Goal: Transaction & Acquisition: Purchase product/service

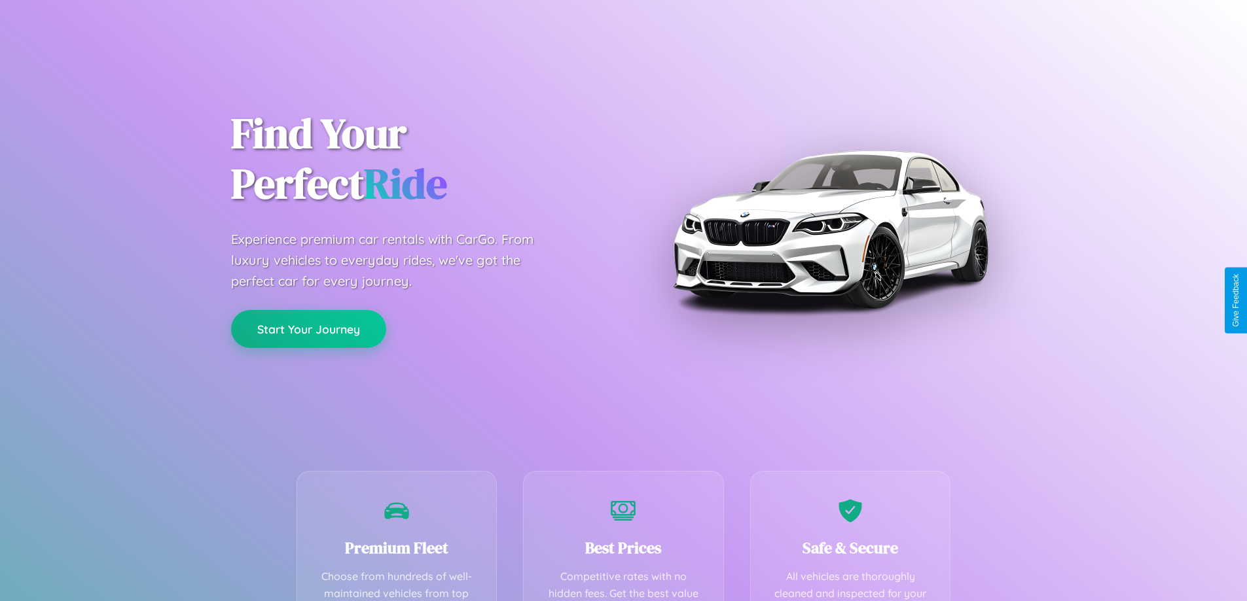
click at [308, 329] on button "Start Your Journey" at bounding box center [308, 329] width 155 height 38
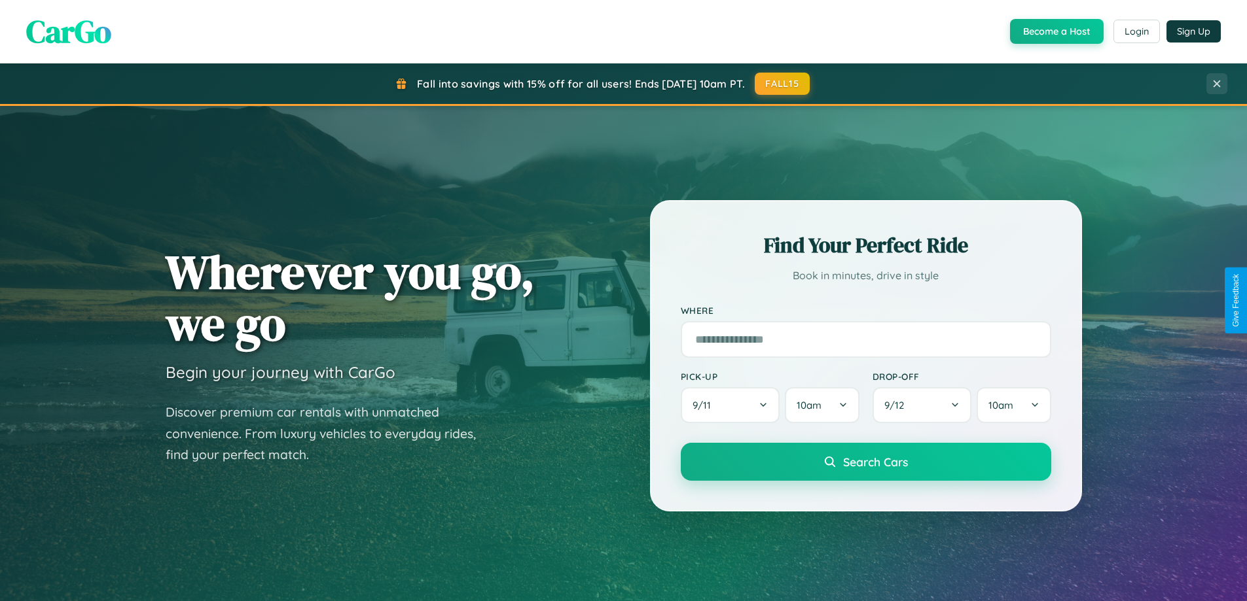
scroll to position [900, 0]
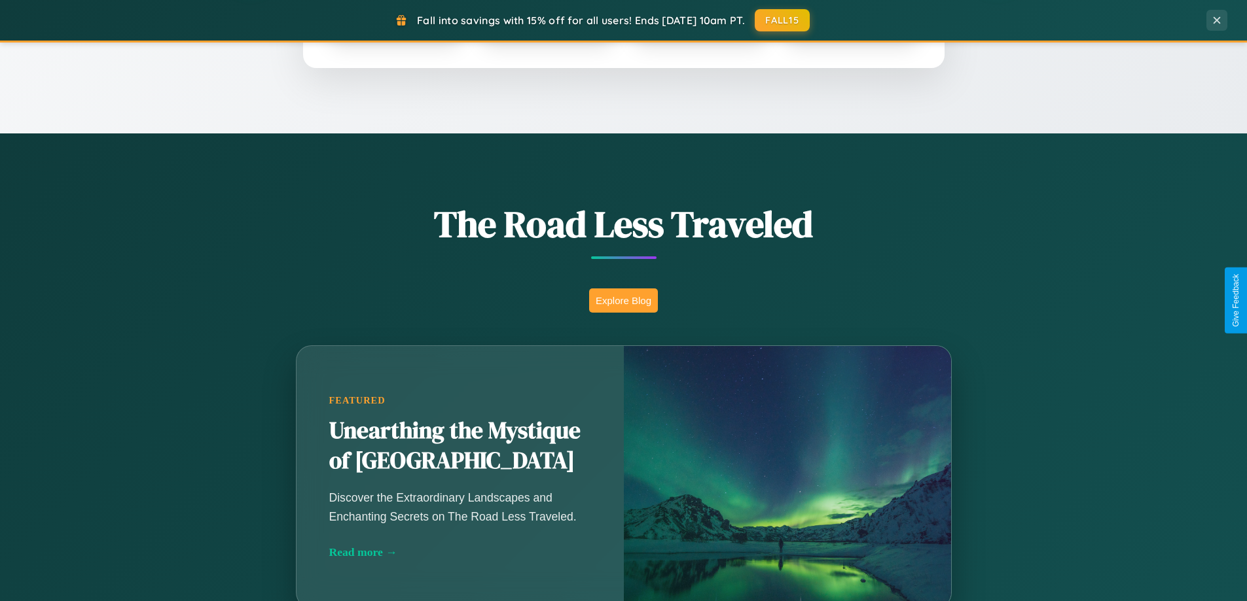
click at [623, 300] on button "Explore Blog" at bounding box center [623, 301] width 69 height 24
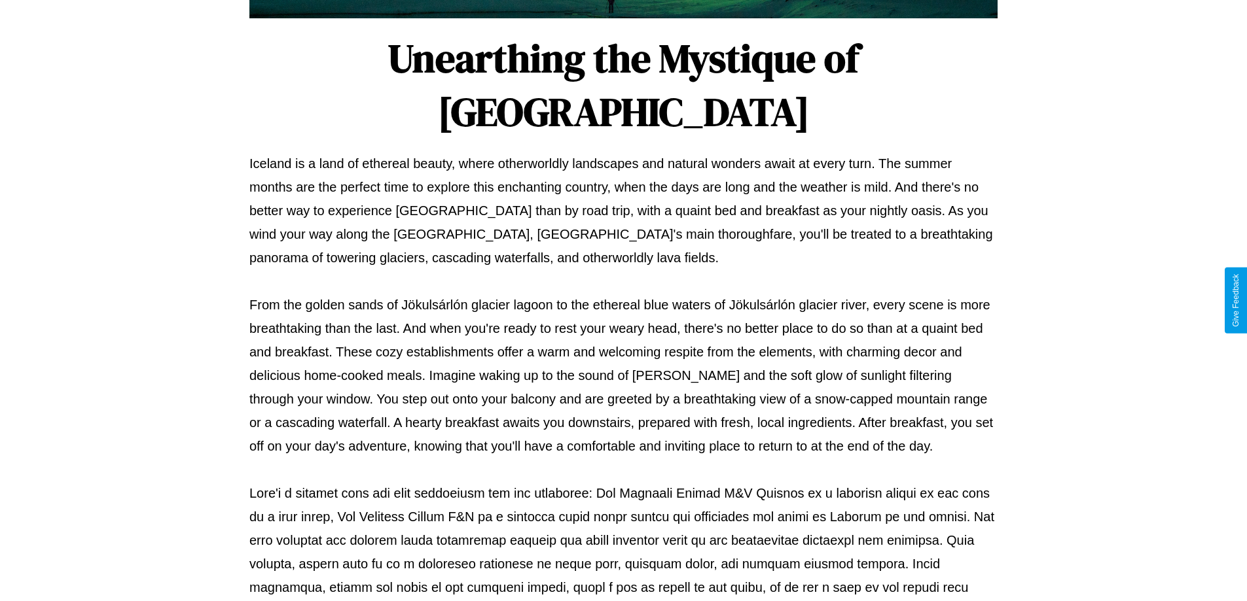
scroll to position [423, 0]
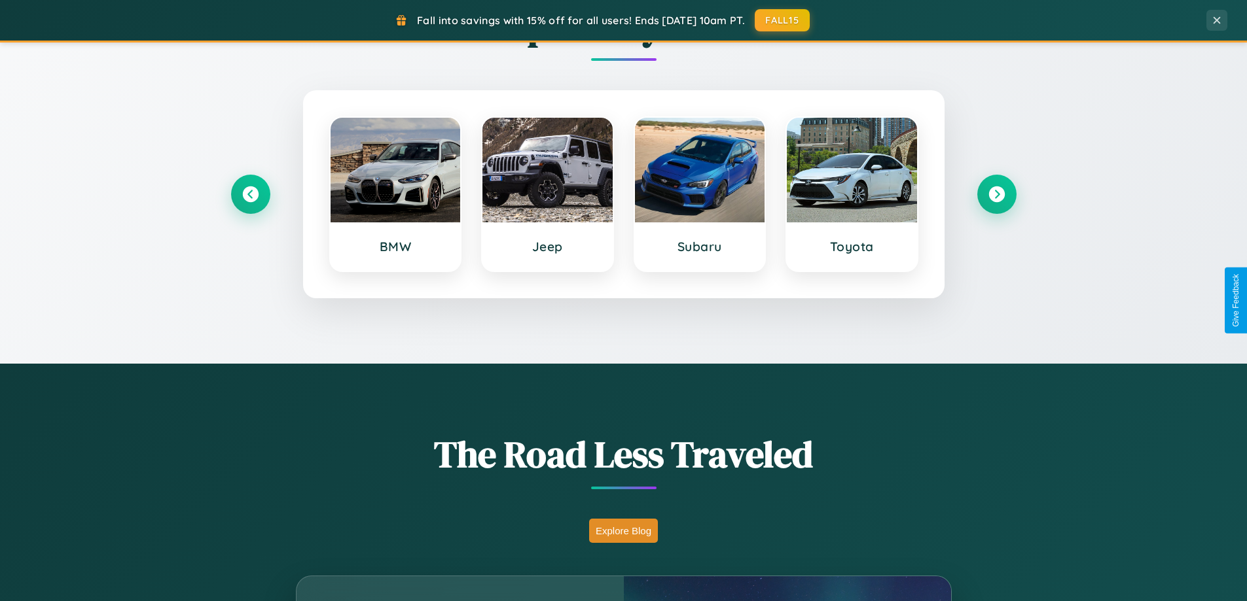
scroll to position [39, 0]
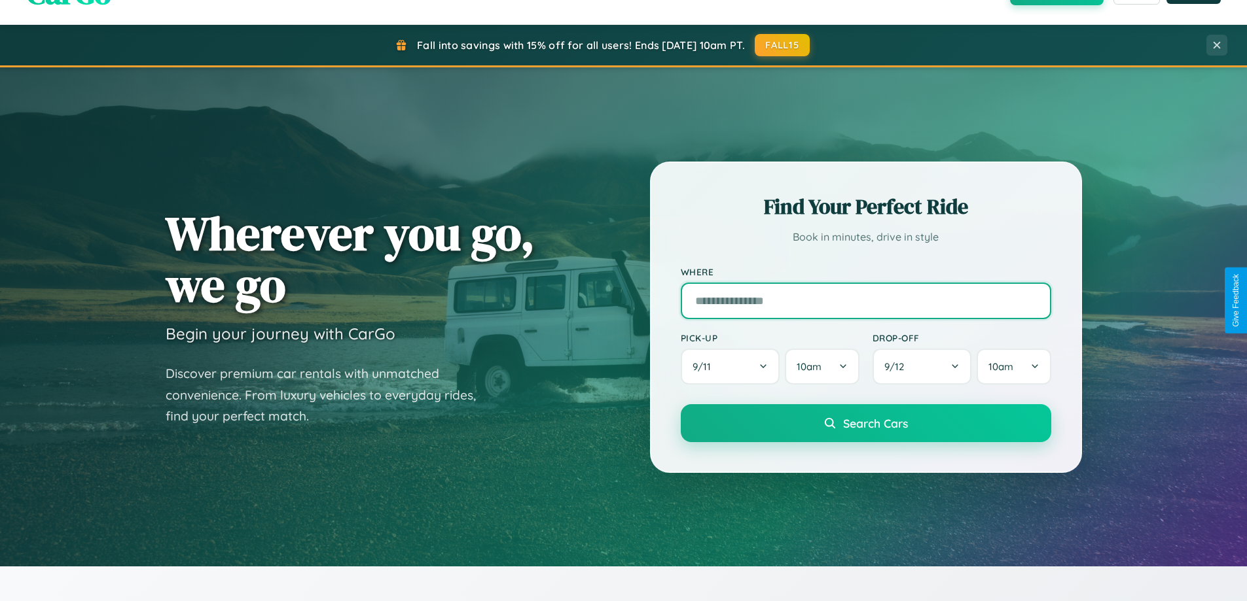
click at [865, 300] on input "text" at bounding box center [866, 301] width 370 height 37
type input "**********"
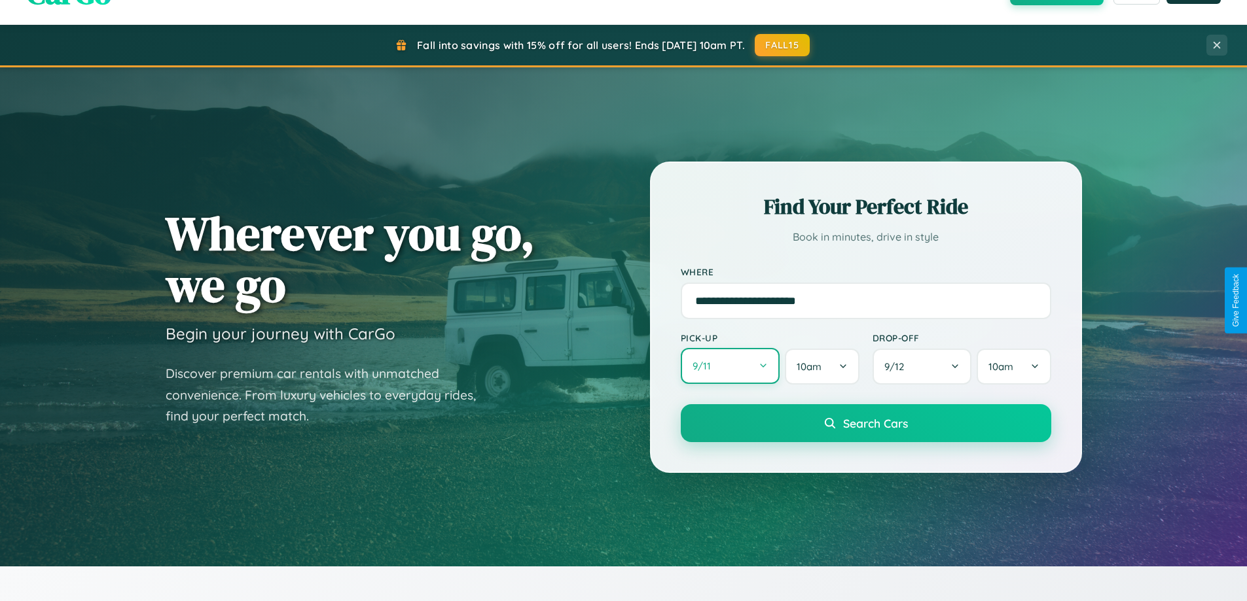
click at [730, 366] on button "9 / 11" at bounding box center [730, 366] width 99 height 36
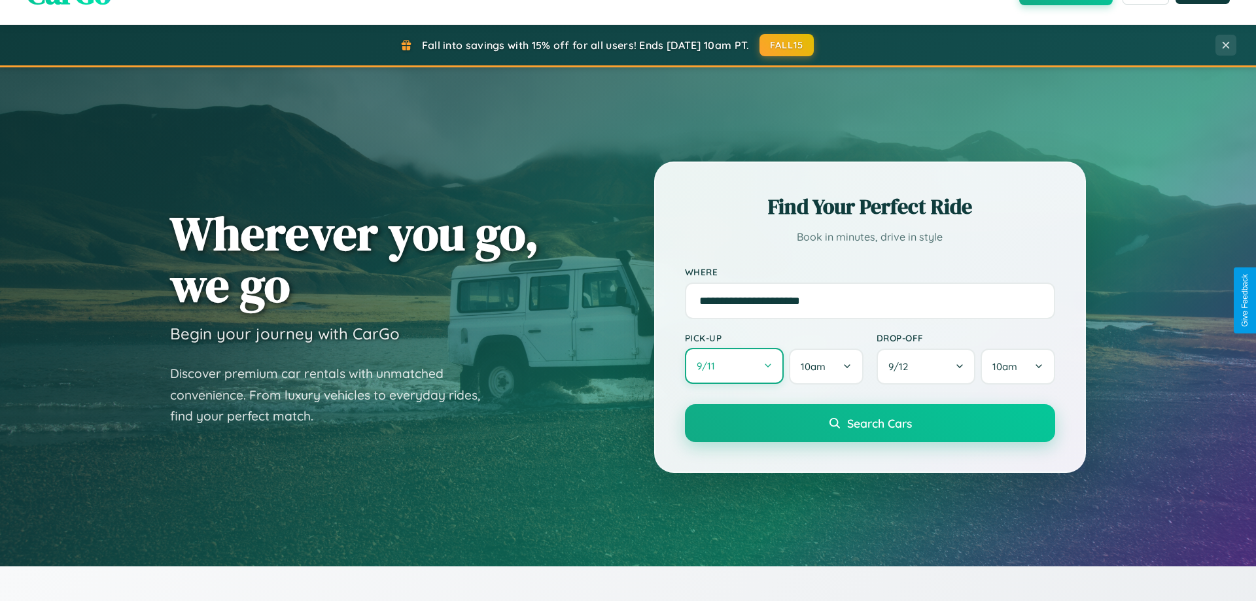
select select "*"
select select "****"
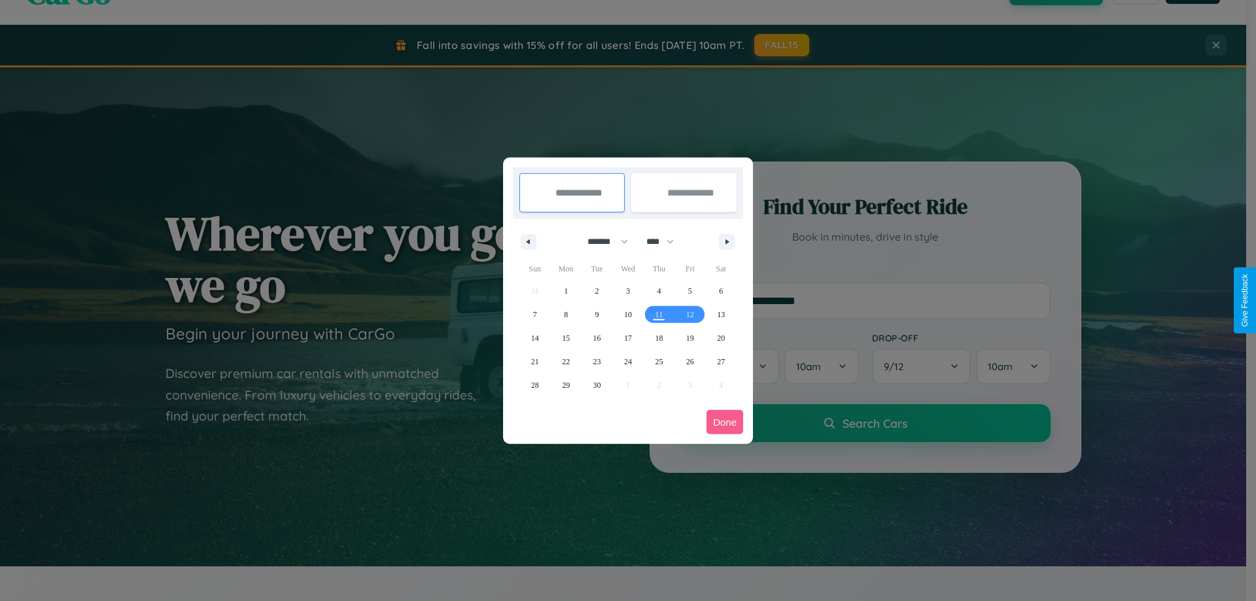
drag, startPoint x: 602, startPoint y: 241, endPoint x: 628, endPoint y: 262, distance: 33.5
click at [602, 241] on select "******* ******** ***** ***** *** **** **** ****** ********* ******* ******** **…" at bounding box center [606, 242] width 56 height 22
select select "*"
click at [666, 241] on select "**** **** **** **** **** **** **** **** **** **** **** **** **** **** **** ****…" at bounding box center [659, 242] width 39 height 22
select select "****"
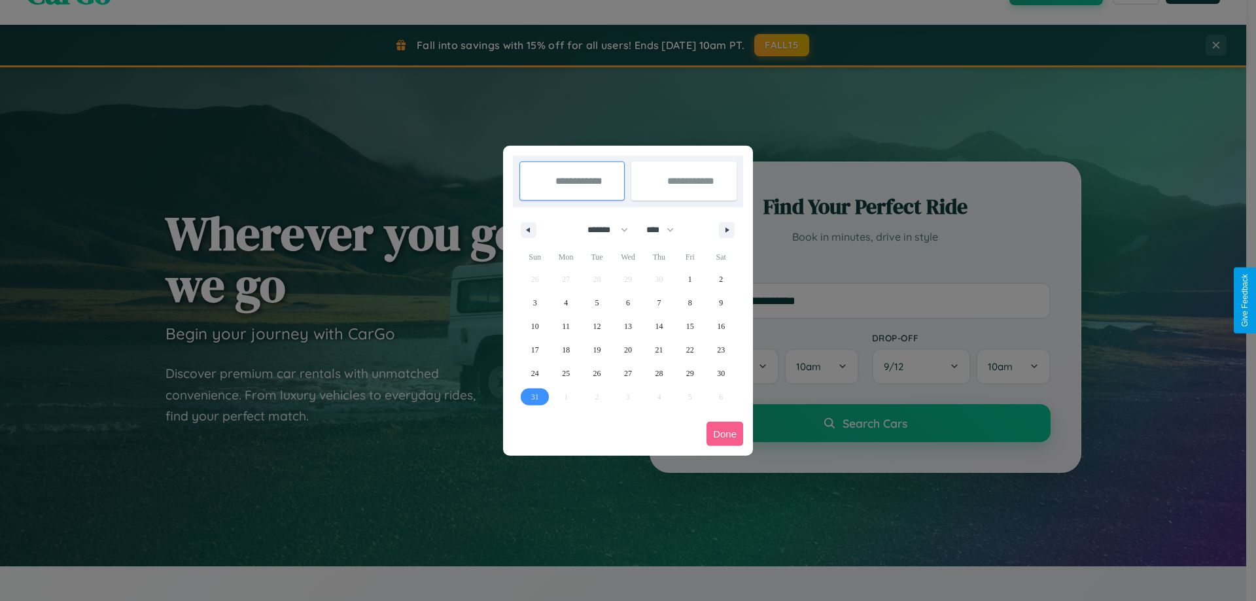
click at [535, 397] on span "31" at bounding box center [535, 397] width 8 height 24
type input "**********"
click at [727, 230] on icon "button" at bounding box center [729, 230] width 7 height 5
select select "*"
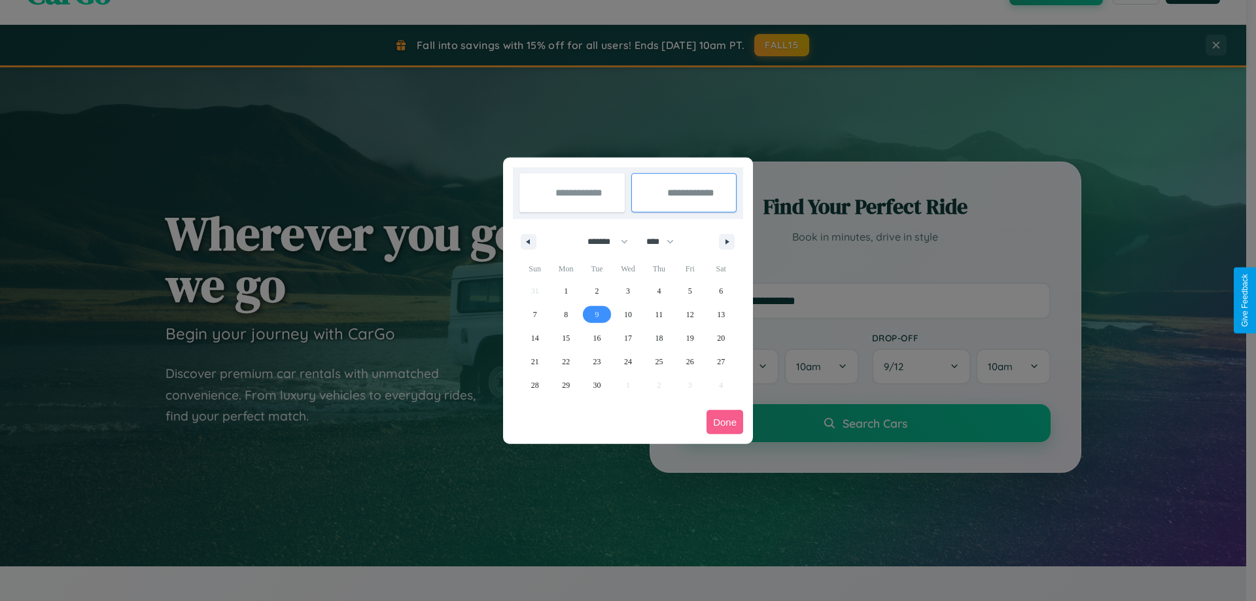
click at [597, 314] on span "9" at bounding box center [597, 315] width 4 height 24
type input "**********"
select select "*"
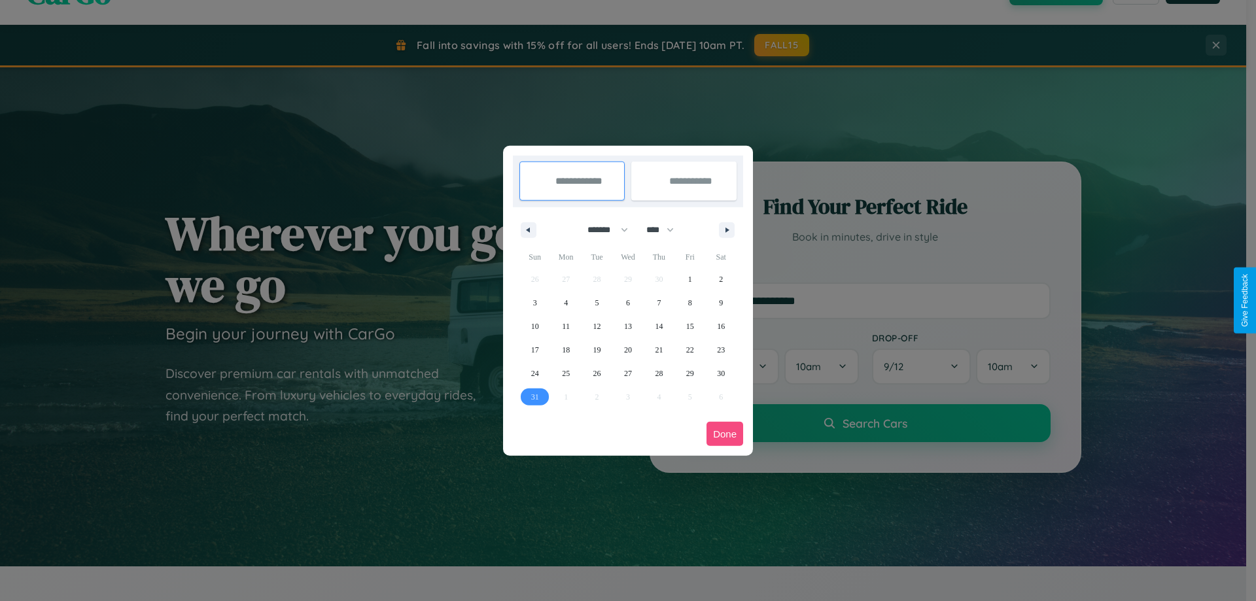
click at [725, 434] on button "Done" at bounding box center [725, 434] width 37 height 24
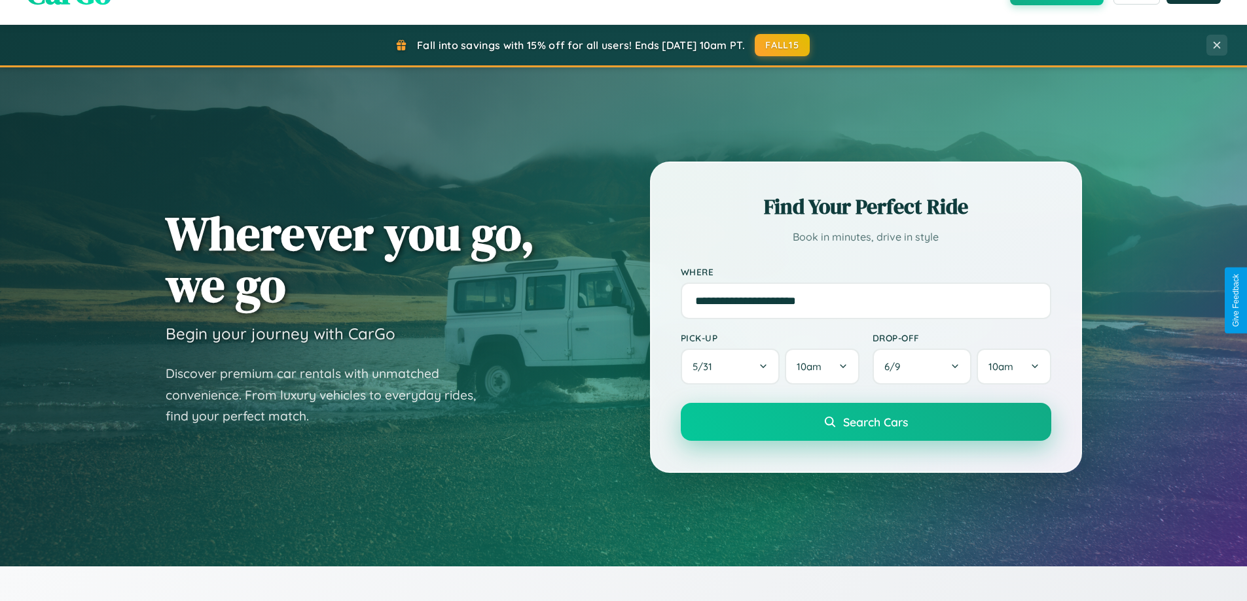
click at [865, 422] on span "Search Cars" at bounding box center [875, 422] width 65 height 14
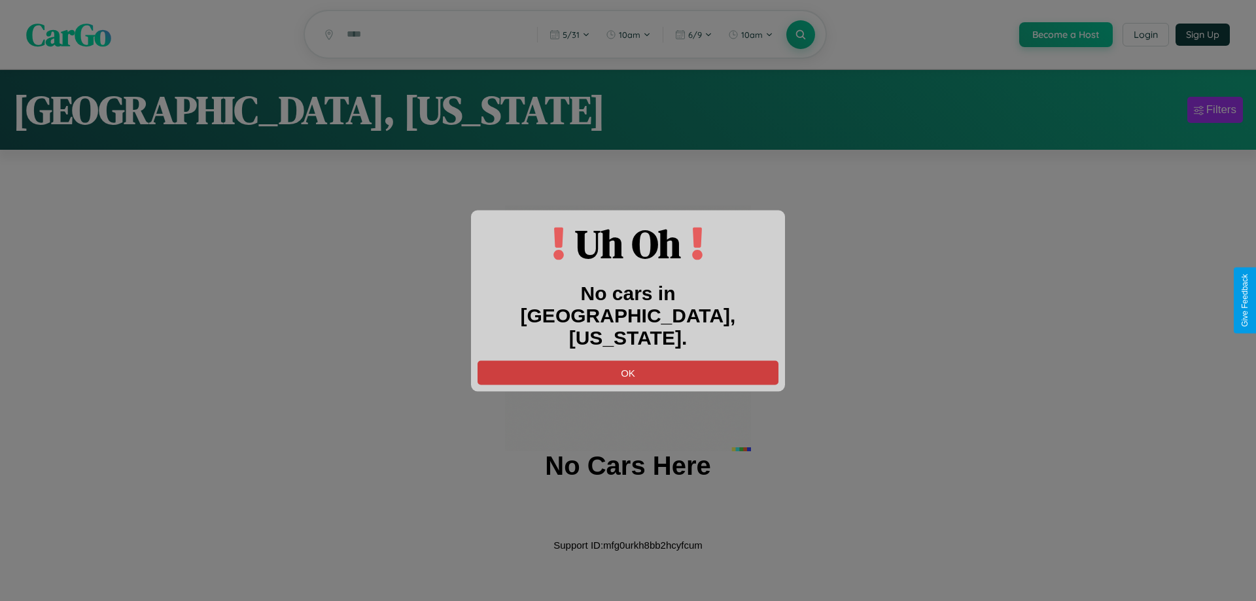
click at [628, 361] on button "OK" at bounding box center [628, 373] width 301 height 24
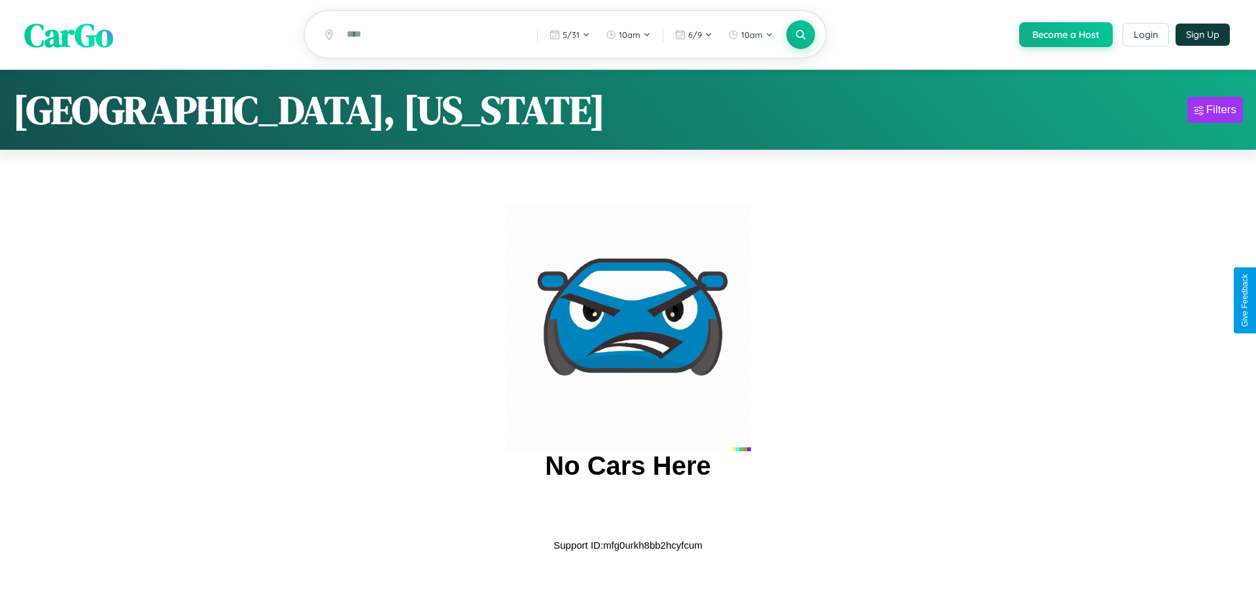
click at [69, 35] on span "CarGo" at bounding box center [68, 34] width 89 height 45
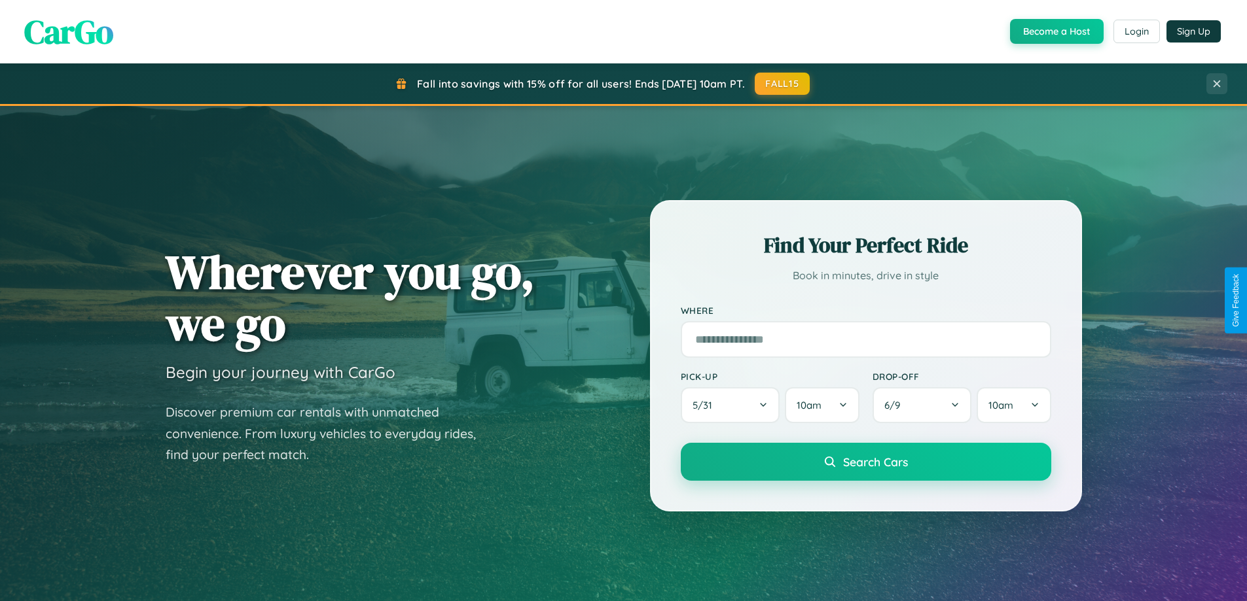
scroll to position [2102, 0]
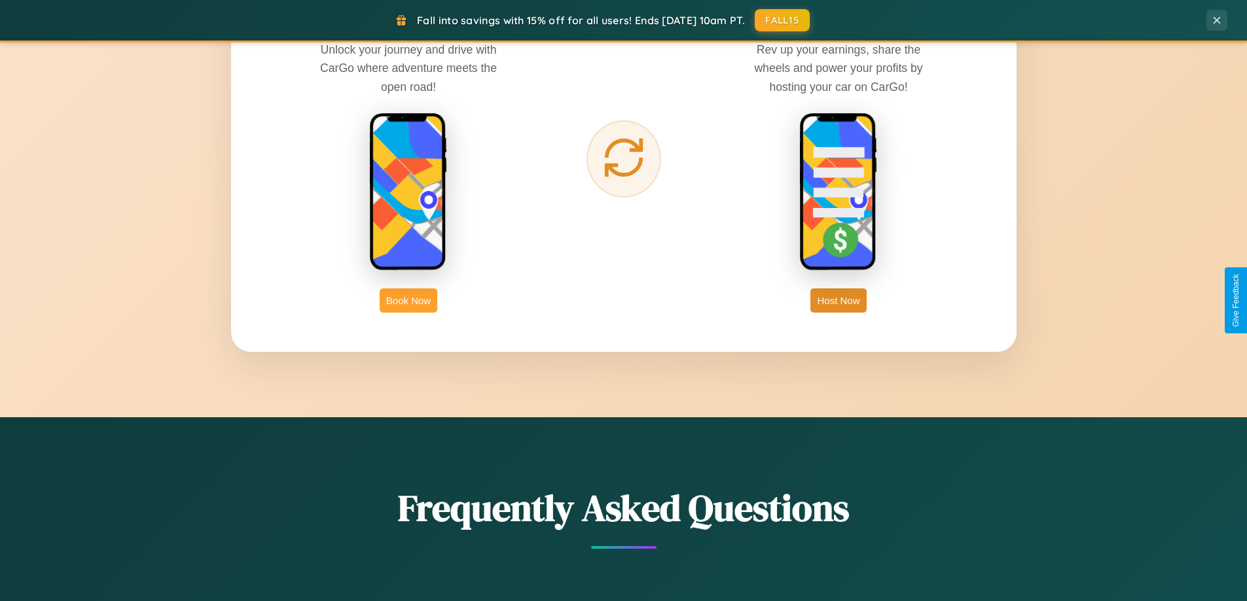
click at [408, 300] on button "Book Now" at bounding box center [409, 301] width 58 height 24
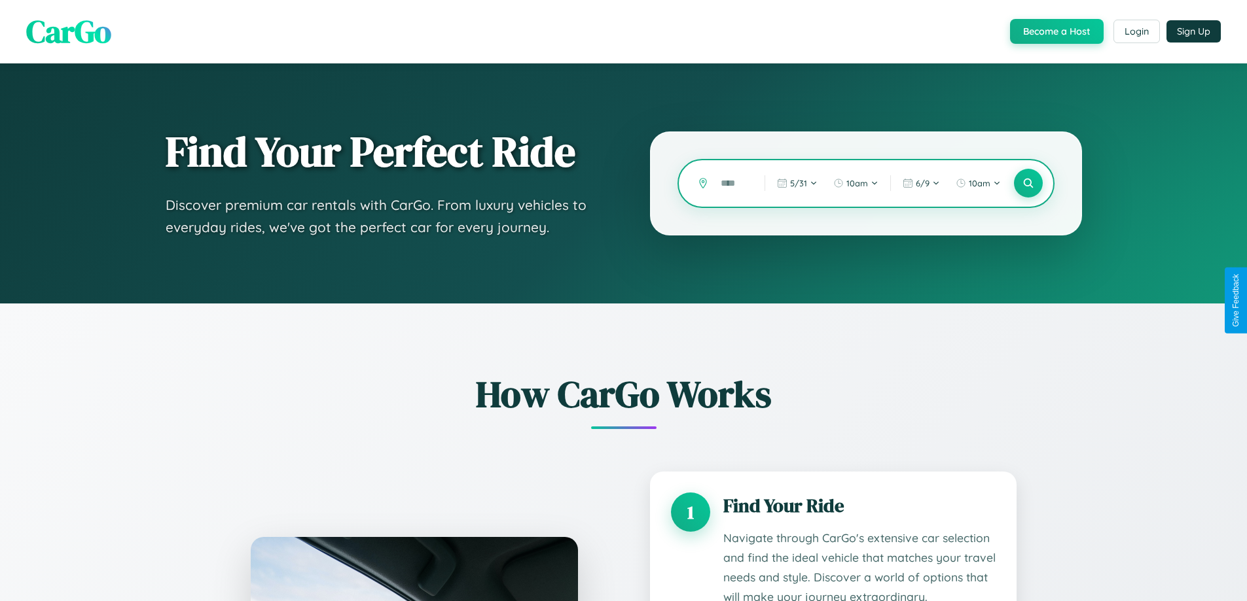
click at [733, 183] on input "text" at bounding box center [732, 183] width 37 height 23
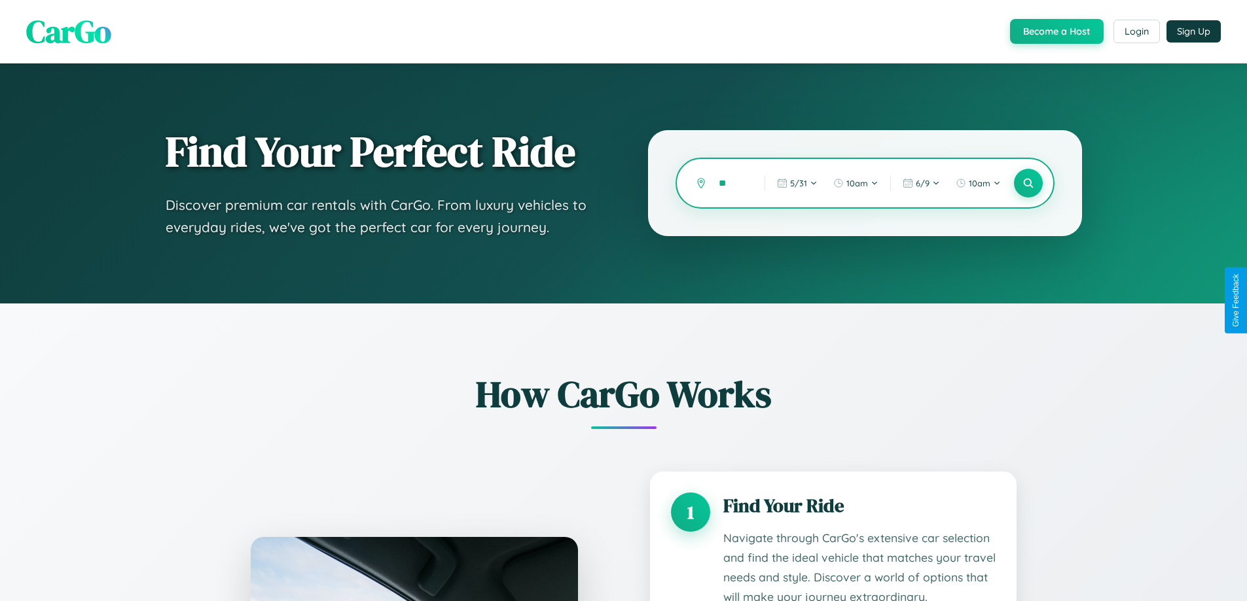
type input "*"
type input "*****"
click at [1027, 183] on icon at bounding box center [1027, 183] width 12 height 12
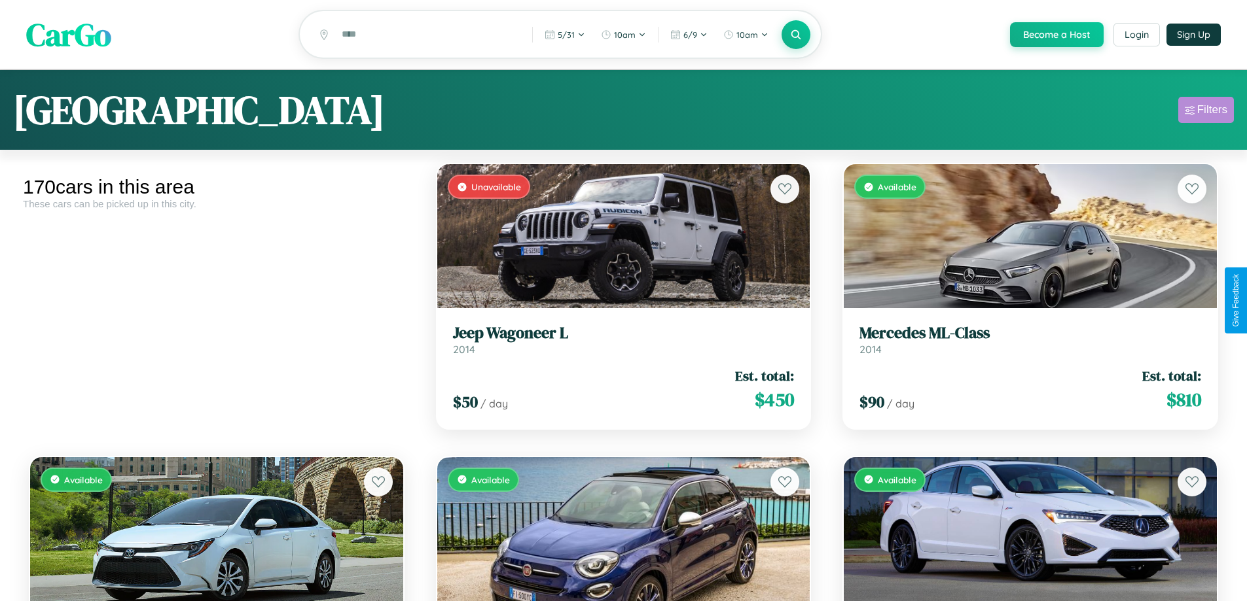
click at [1205, 112] on div "Filters" at bounding box center [1212, 109] width 30 height 13
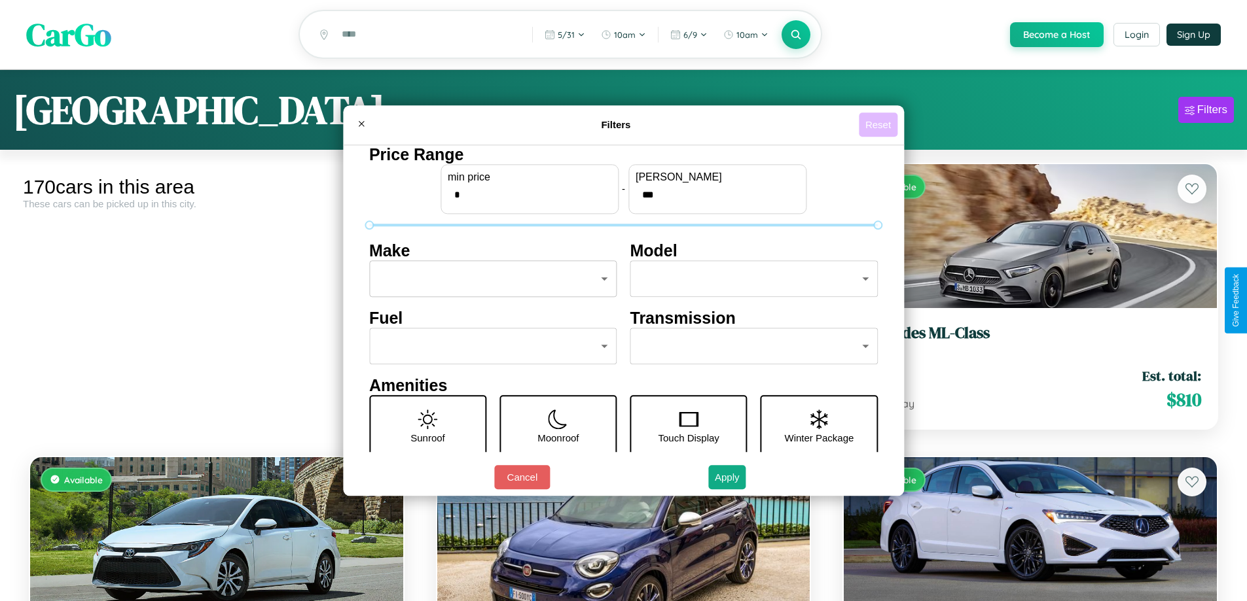
click at [879, 124] on button "Reset" at bounding box center [877, 125] width 39 height 24
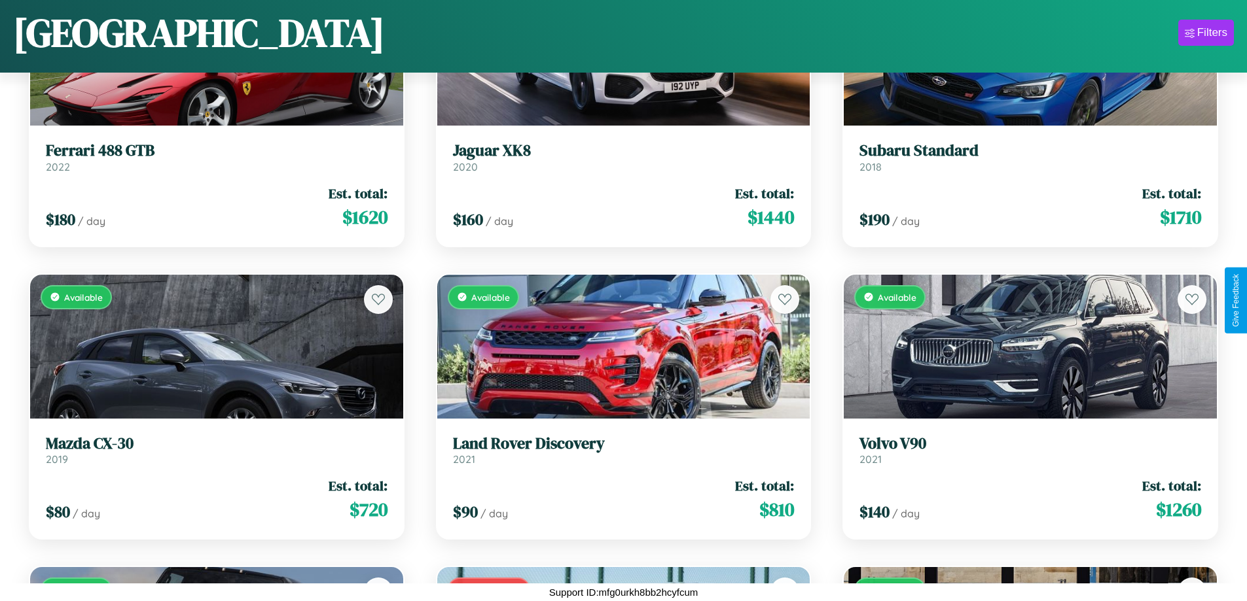
scroll to position [11026, 0]
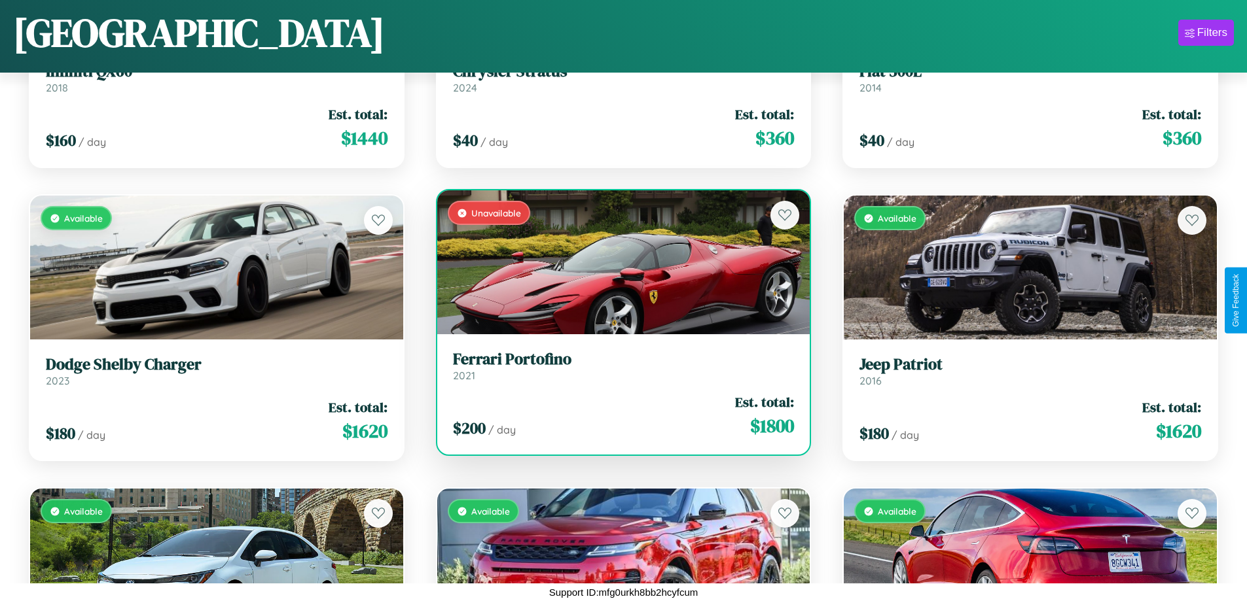
click at [618, 265] on div "Unavailable" at bounding box center [623, 262] width 373 height 144
click at [618, 262] on div "Unavailable" at bounding box center [623, 262] width 373 height 144
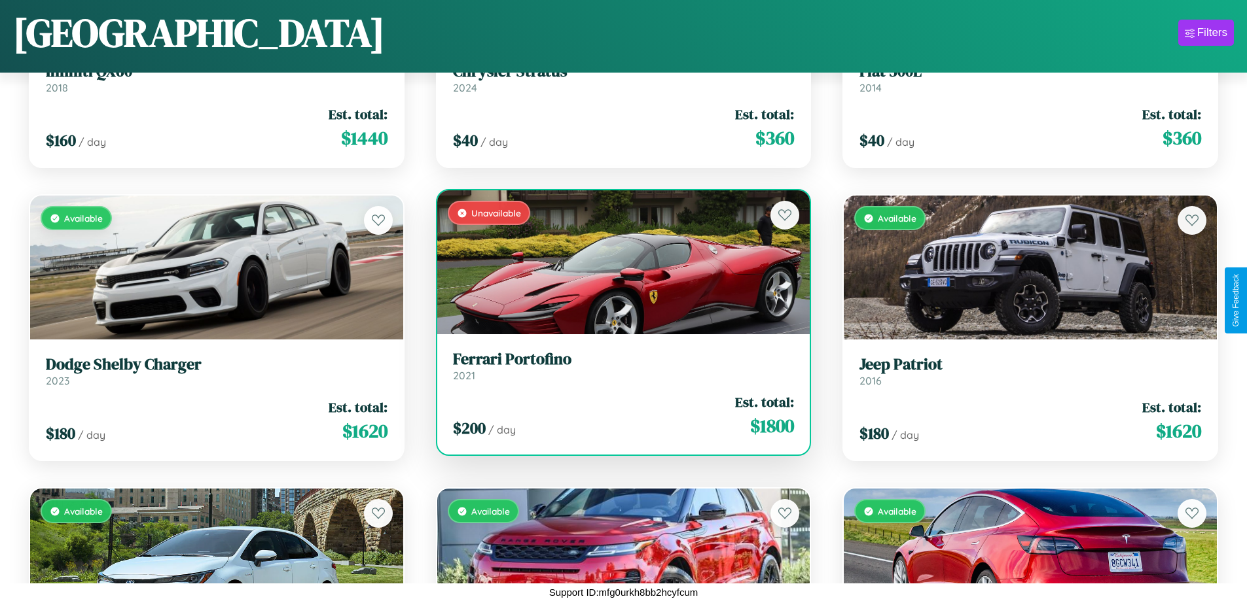
click at [618, 262] on div "Unavailable" at bounding box center [623, 262] width 373 height 144
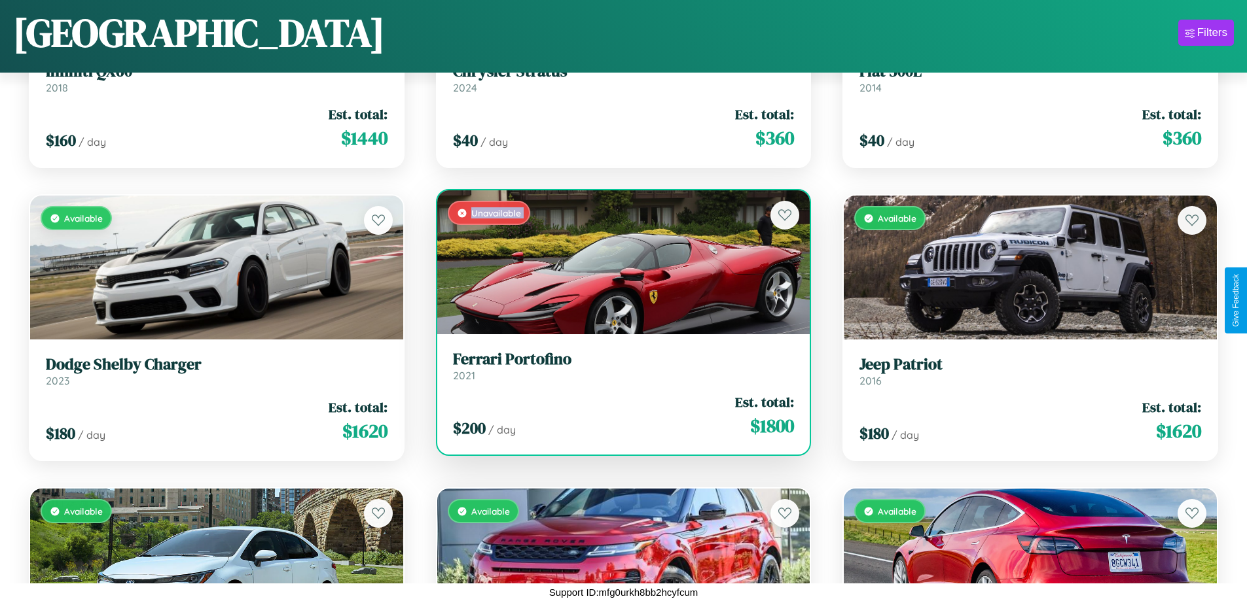
click at [618, 262] on div "Unavailable" at bounding box center [623, 262] width 373 height 144
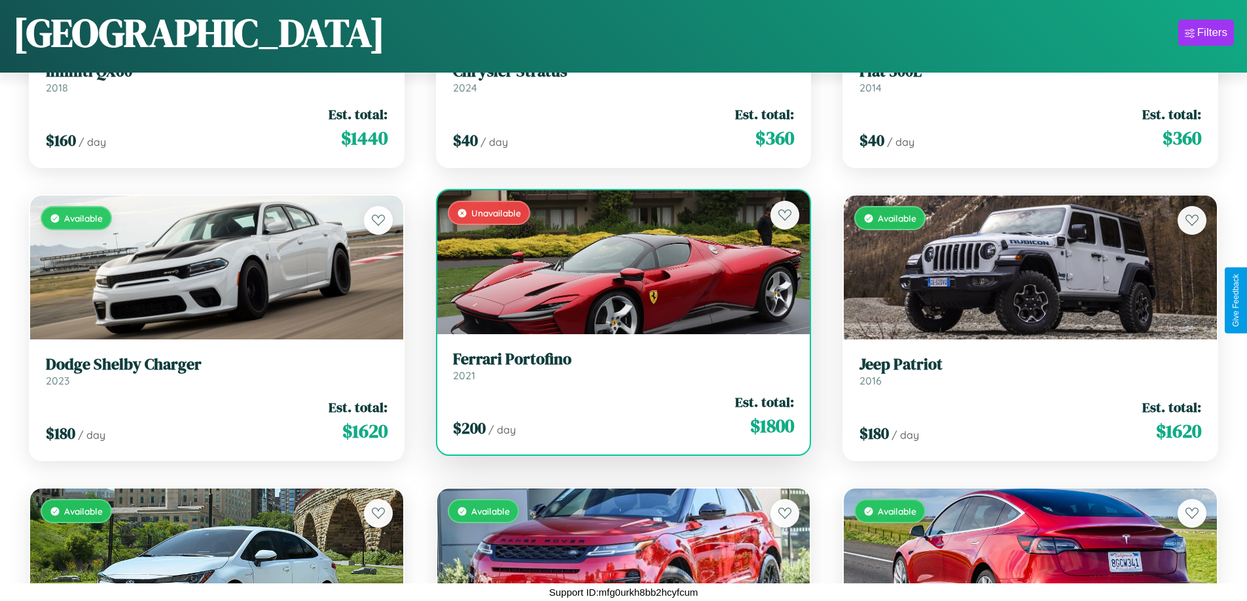
click at [618, 262] on div "Unavailable" at bounding box center [623, 262] width 373 height 144
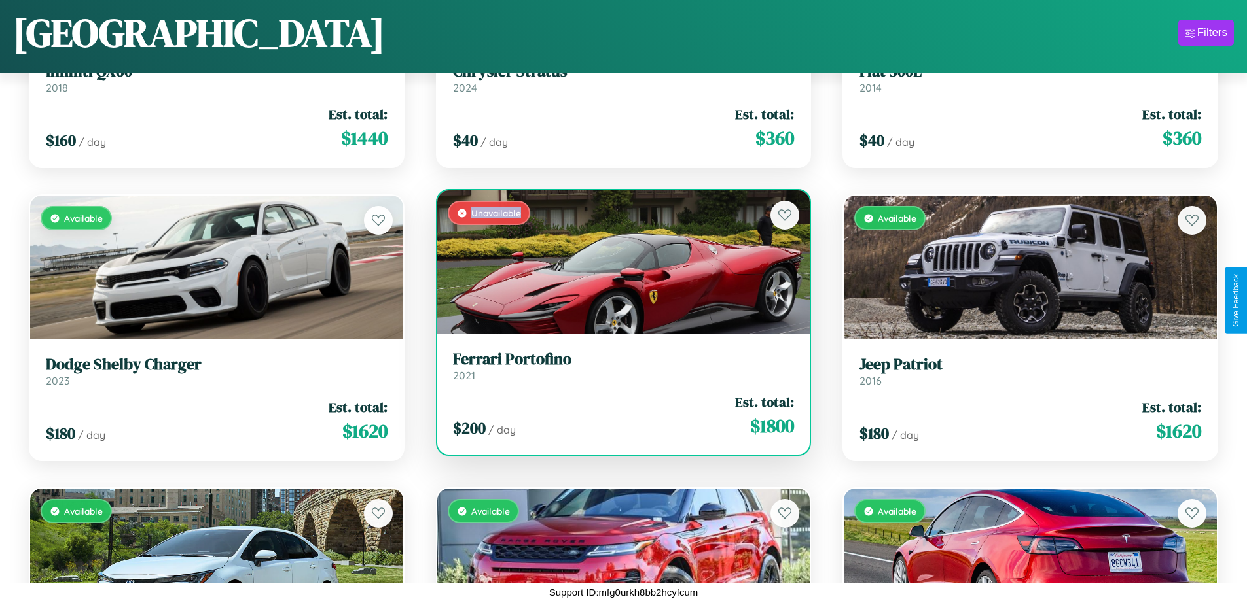
click at [618, 262] on div "Unavailable" at bounding box center [623, 262] width 373 height 144
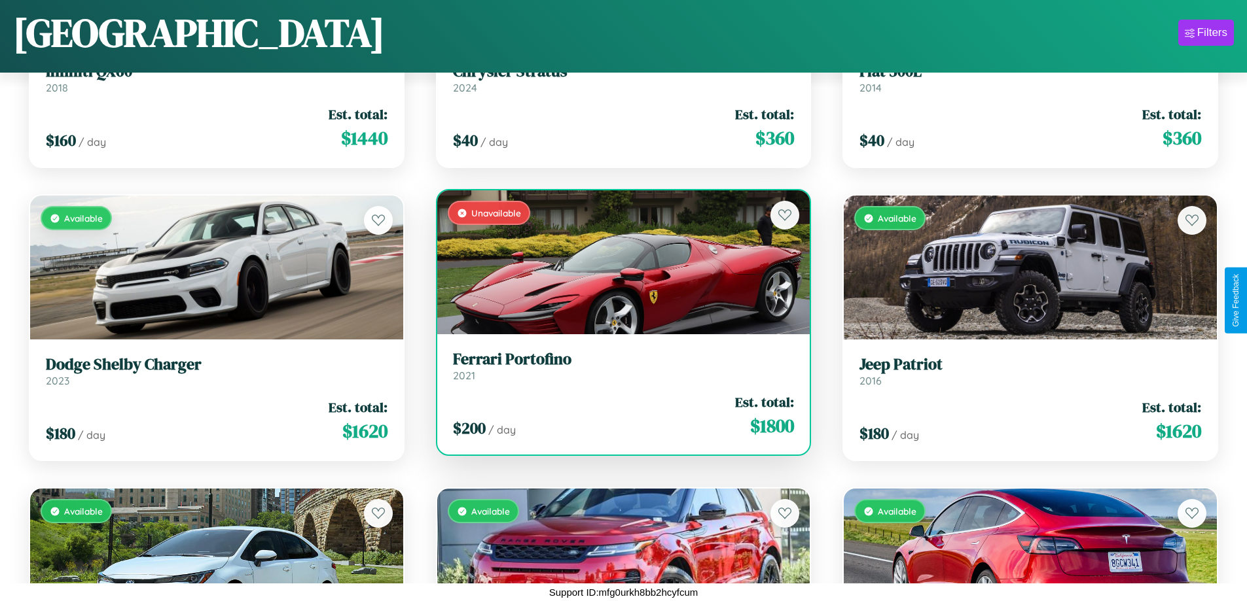
click at [618, 366] on h3 "Ferrari Portofino" at bounding box center [624, 359] width 342 height 19
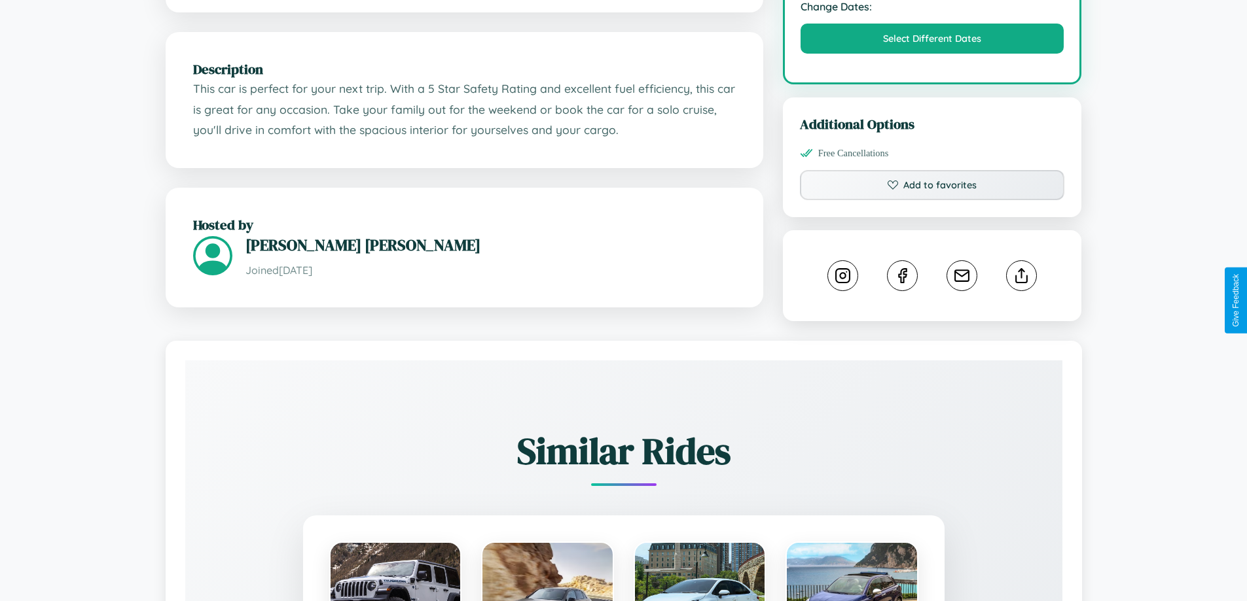
scroll to position [769, 0]
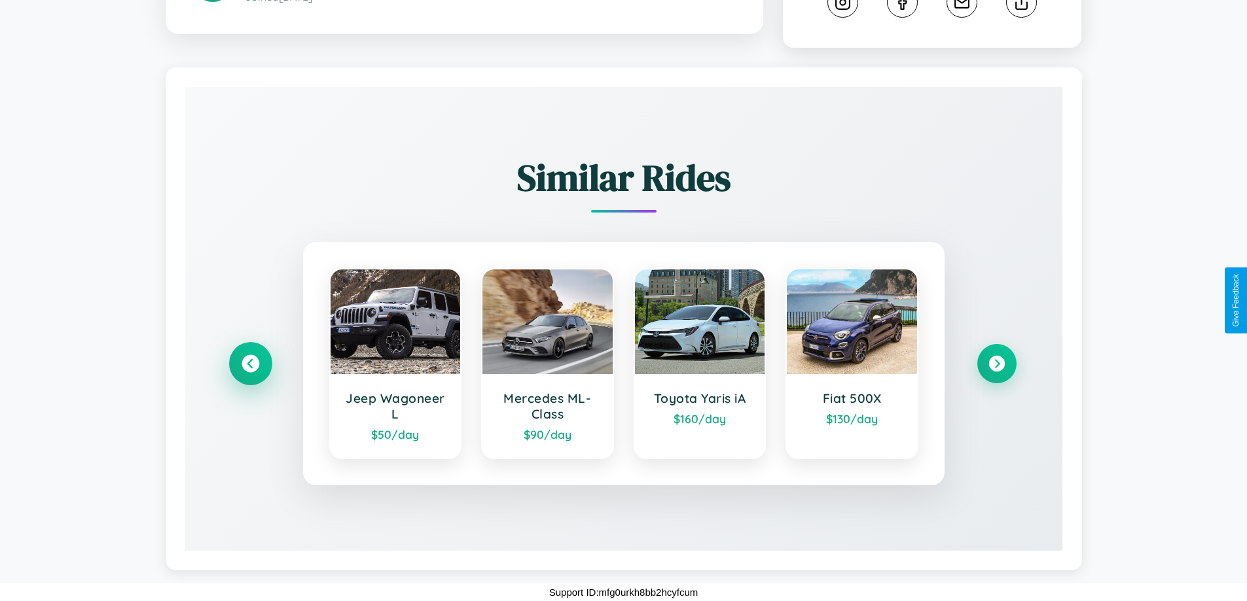
click at [250, 364] on icon at bounding box center [250, 364] width 18 height 18
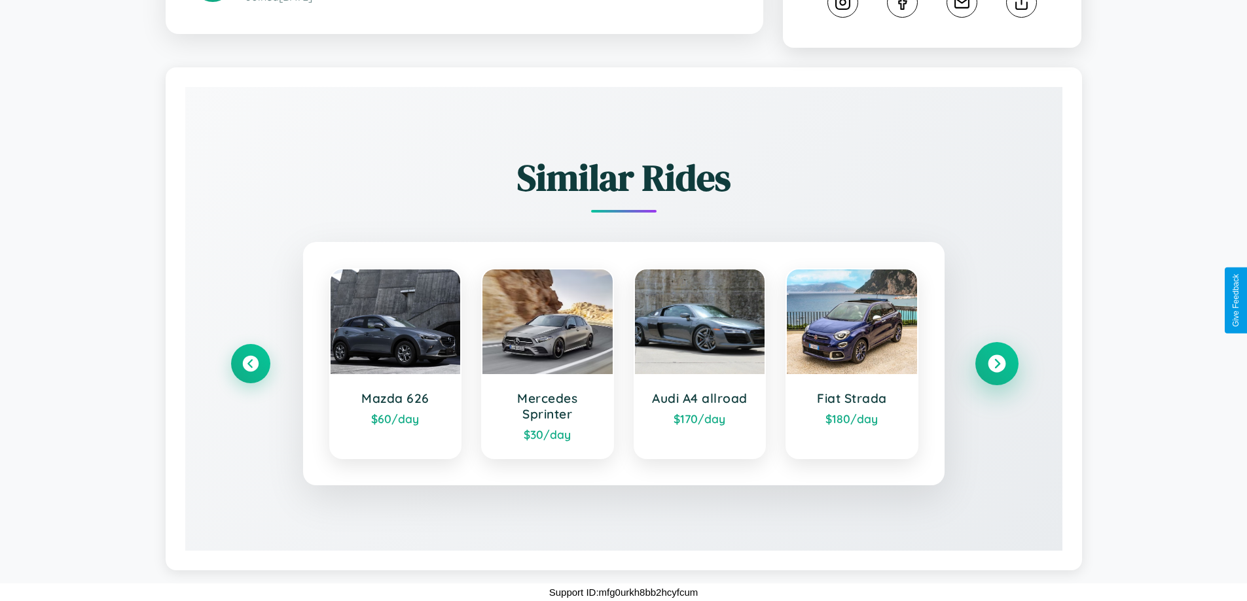
click at [996, 364] on icon at bounding box center [996, 364] width 18 height 18
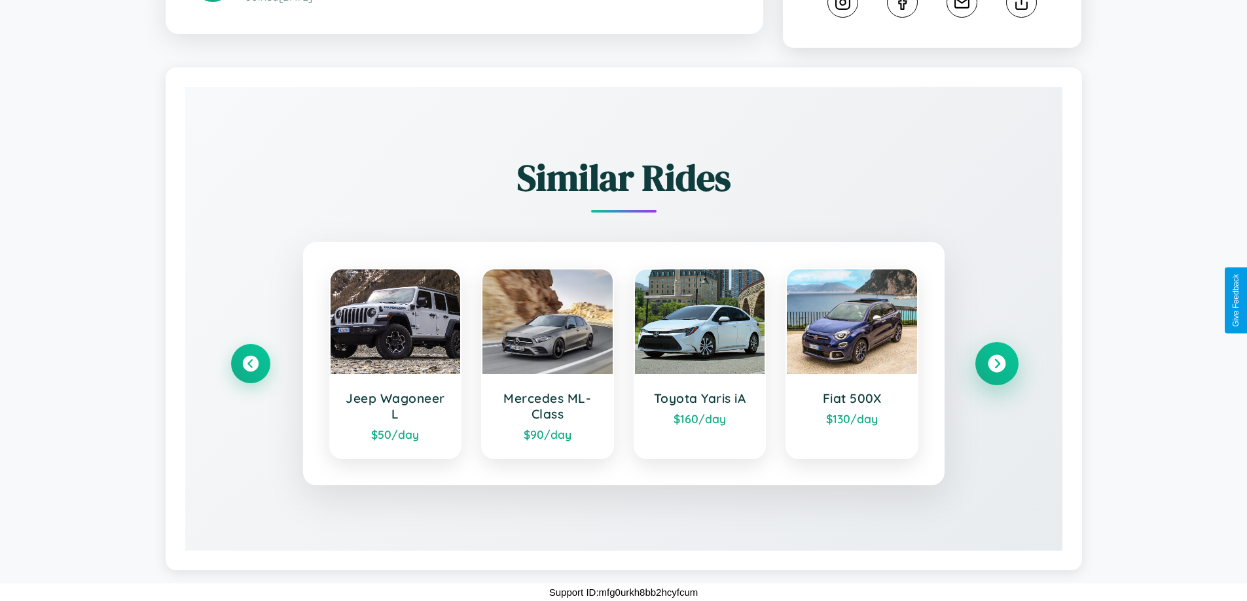
click at [996, 364] on icon at bounding box center [996, 364] width 18 height 18
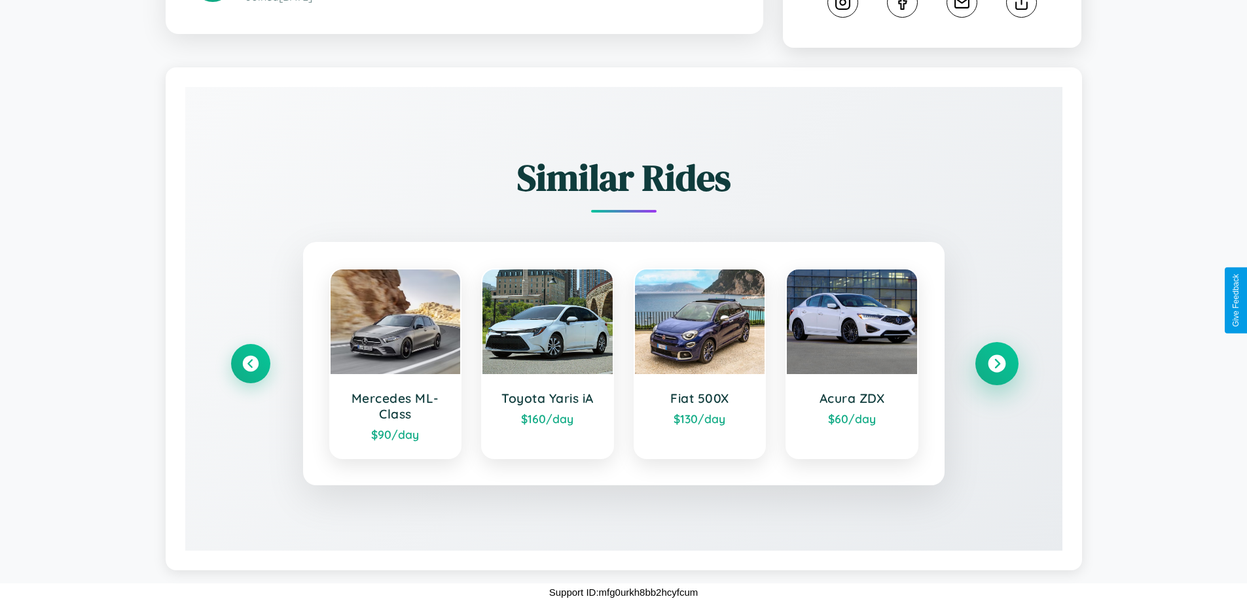
click at [996, 364] on icon at bounding box center [996, 364] width 18 height 18
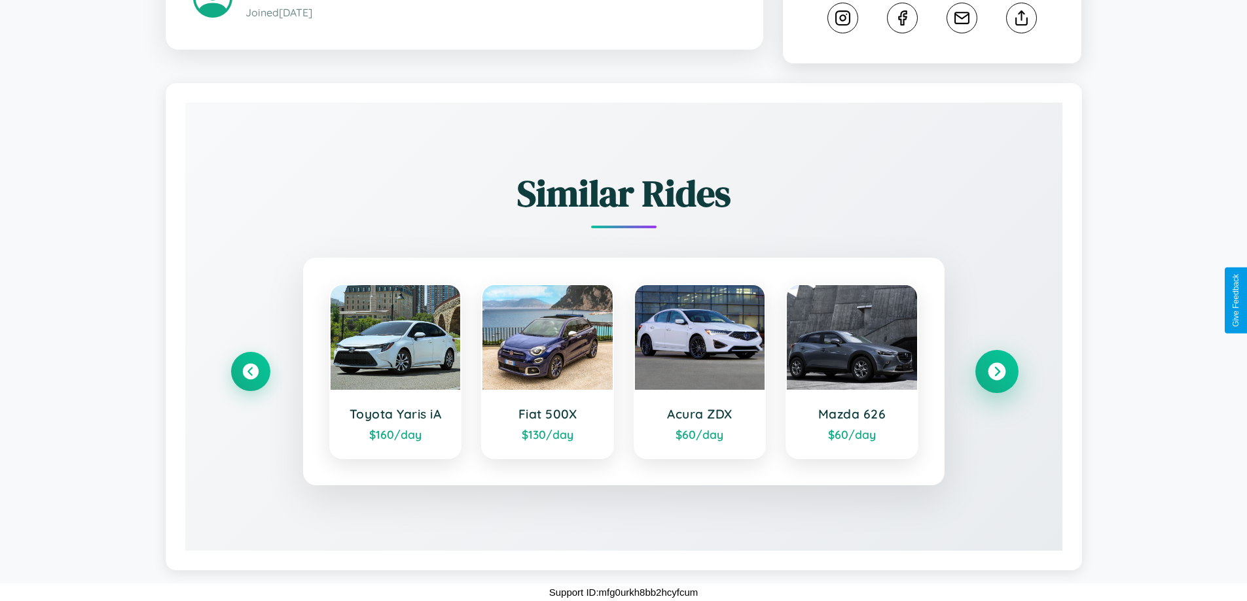
scroll to position [753, 0]
click at [250, 372] on icon at bounding box center [250, 372] width 18 height 18
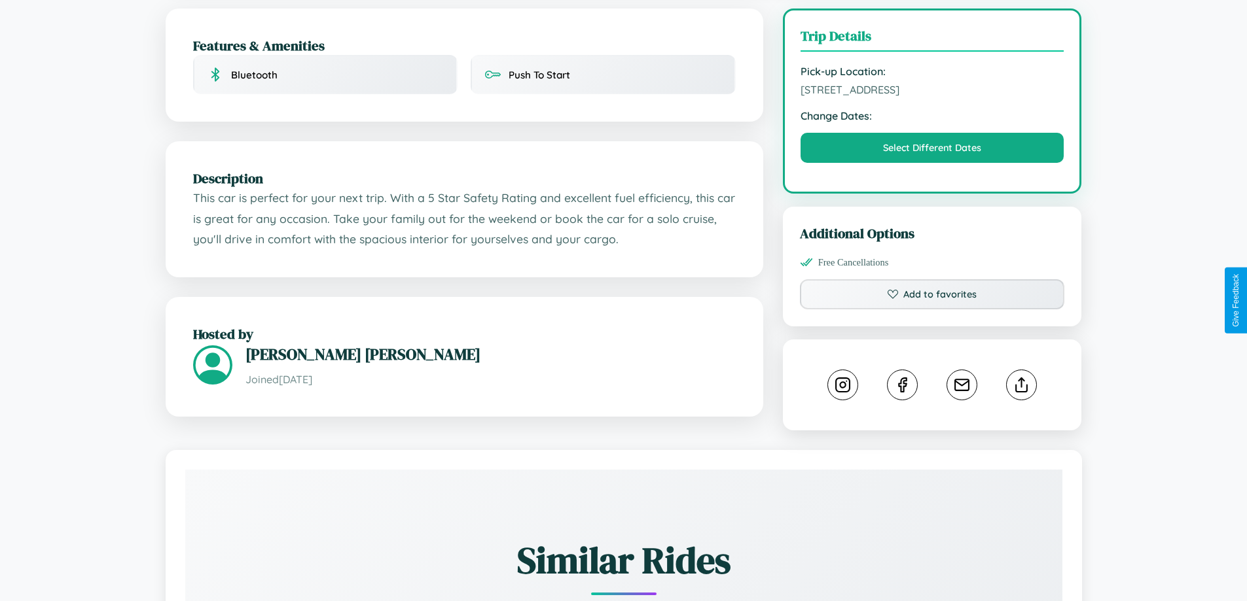
scroll to position [380, 0]
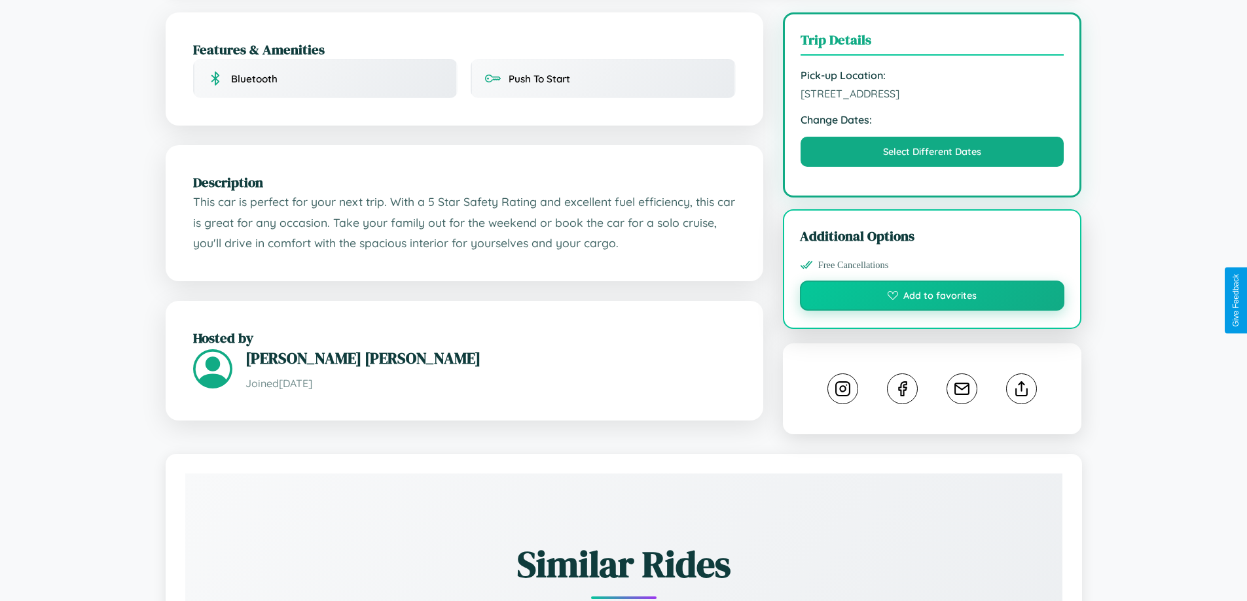
click at [932, 298] on button "Add to favorites" at bounding box center [932, 296] width 265 height 30
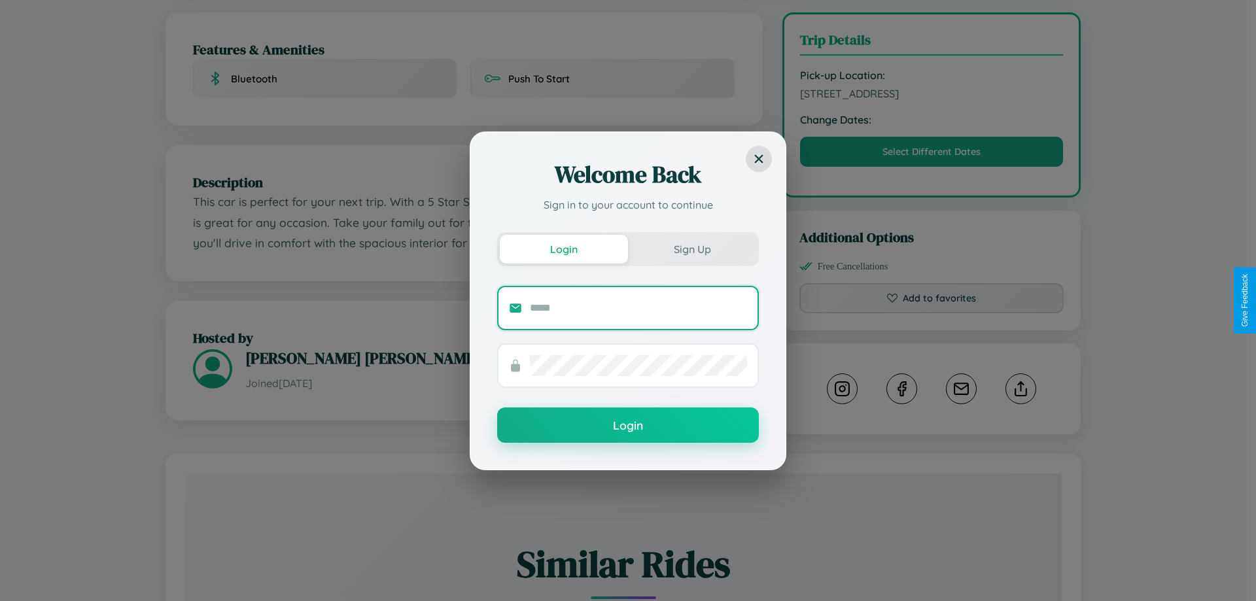
click at [639, 308] on input "text" at bounding box center [638, 308] width 217 height 21
type input "**********"
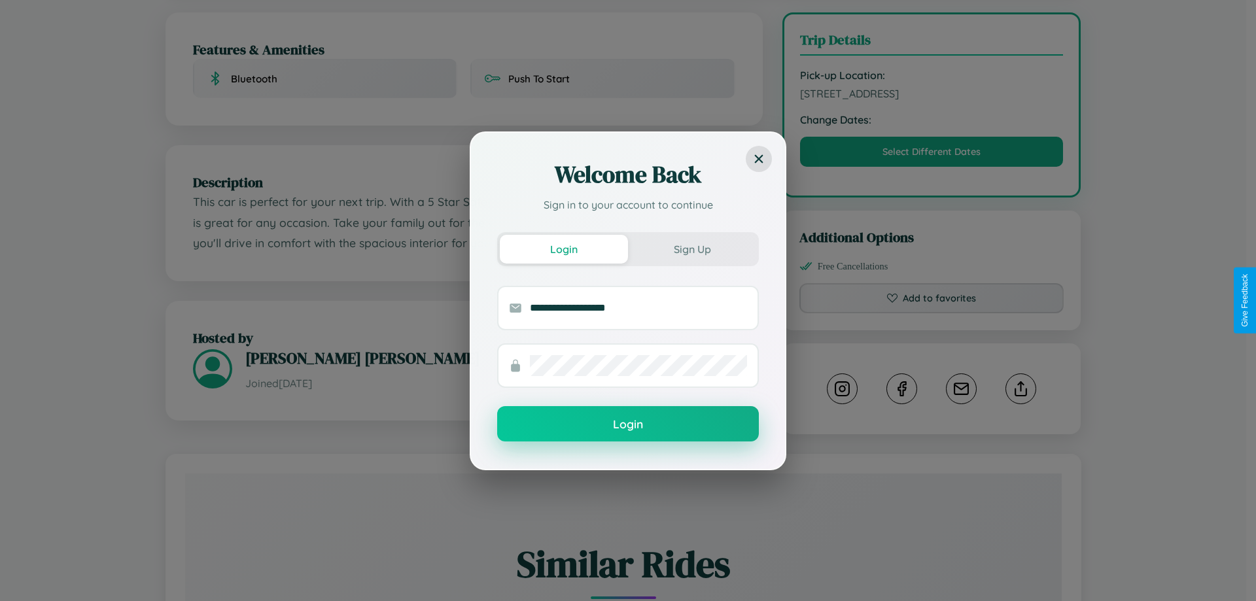
click at [628, 425] on button "Login" at bounding box center [628, 423] width 262 height 35
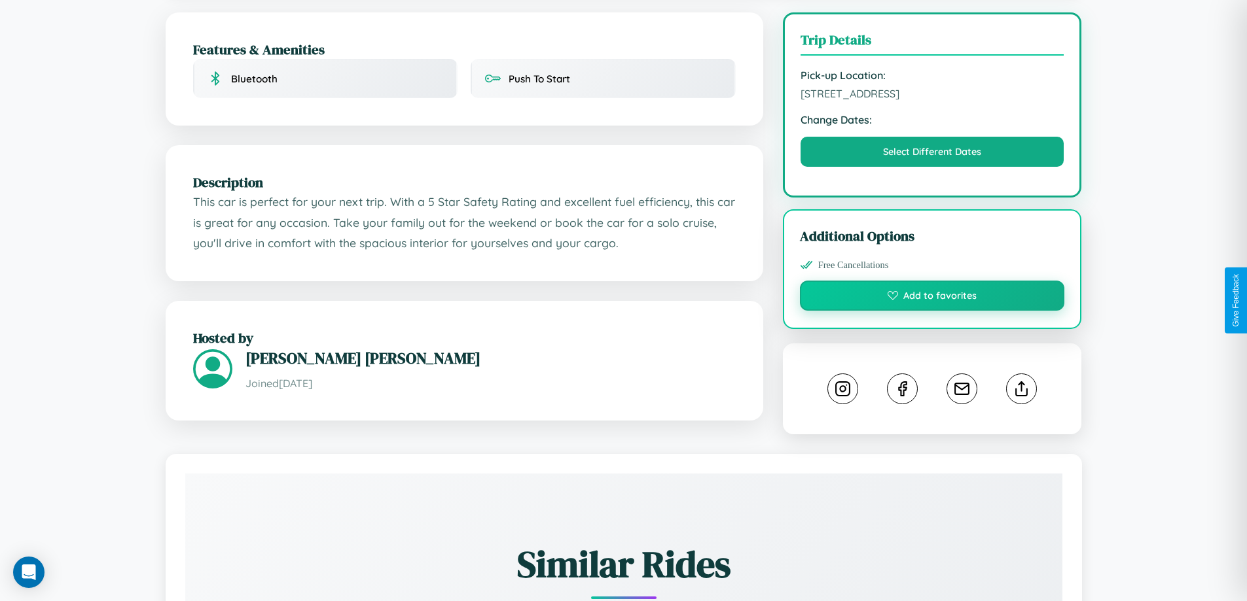
click at [932, 298] on button "Add to favorites" at bounding box center [932, 296] width 265 height 30
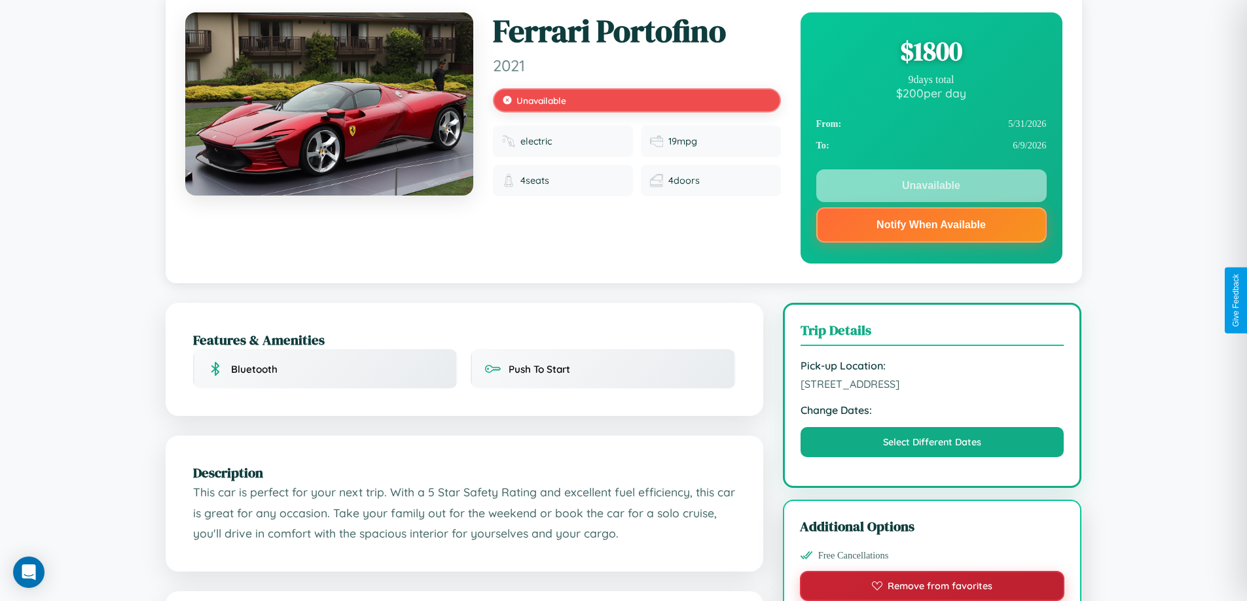
scroll to position [0, 0]
